Goal: Information Seeking & Learning: Learn about a topic

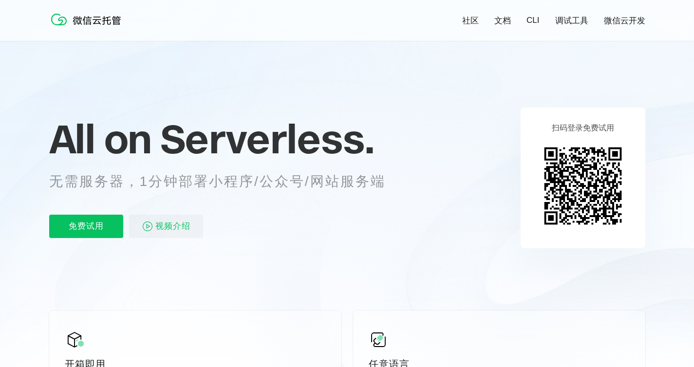
scroll to position [10, 0]
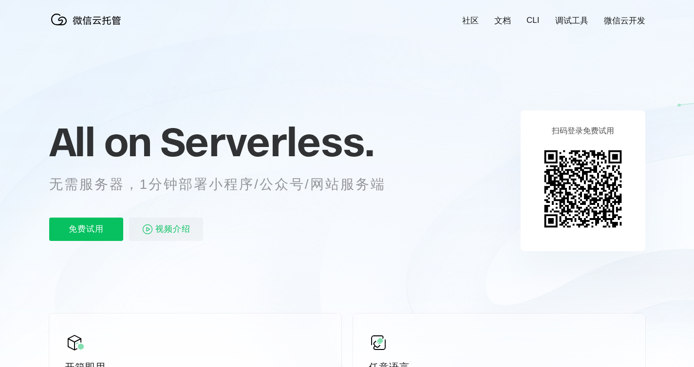
click at [530, 21] on link "CLI" at bounding box center [533, 21] width 13 height 10
click at [113, 229] on p "免费试用" at bounding box center [86, 229] width 74 height 23
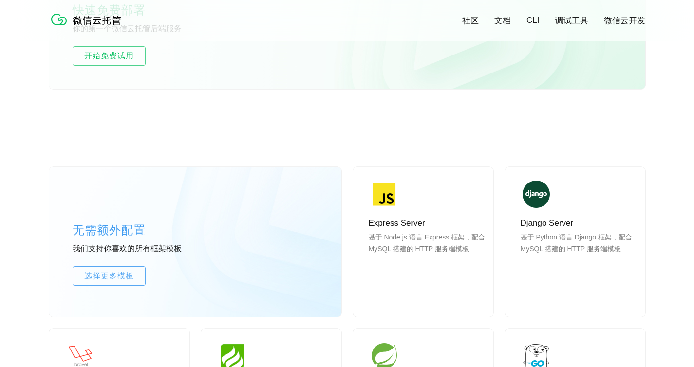
scroll to position [707, 0]
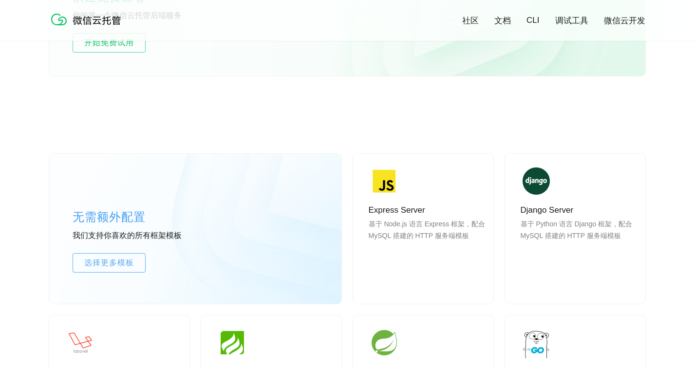
click at [627, 11] on div "社区 文档 CLI 调试工具 微信云开发" at bounding box center [347, 20] width 596 height 21
click at [627, 19] on link "微信云开发" at bounding box center [624, 20] width 41 height 11
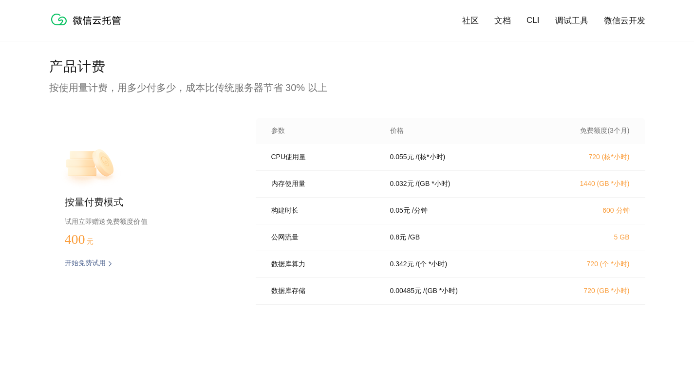
scroll to position [1941, 0]
click at [428, 161] on p "/ (核*小时)" at bounding box center [431, 157] width 30 height 9
click at [421, 163] on div at bounding box center [421, 163] width 0 height 0
click at [477, 165] on div "CPU使用量 0.055 元 / (核*小时) 720 (核*小时)" at bounding box center [451, 157] width 390 height 27
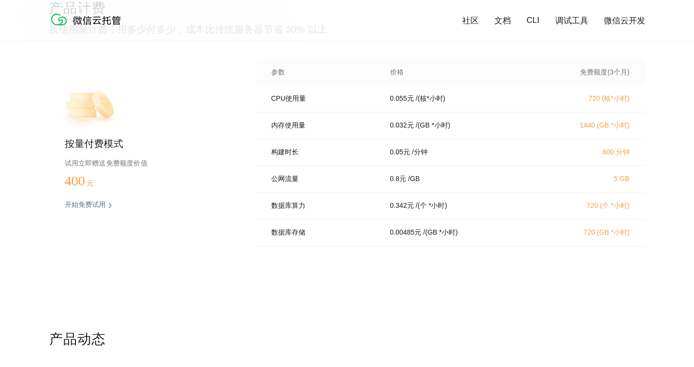
scroll to position [37, 0]
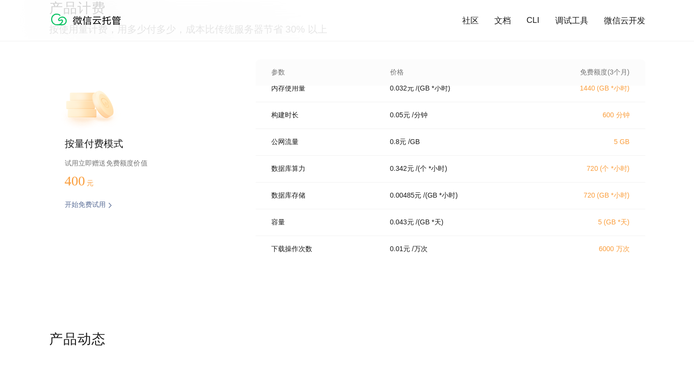
click at [420, 146] on p "/ [GEOGRAPHIC_DATA]" at bounding box center [414, 142] width 12 height 9
click at [467, 144] on div "0.8 元 / [GEOGRAPHIC_DATA]" at bounding box center [461, 142] width 164 height 9
